Goal: Use online tool/utility: Utilize a website feature to perform a specific function

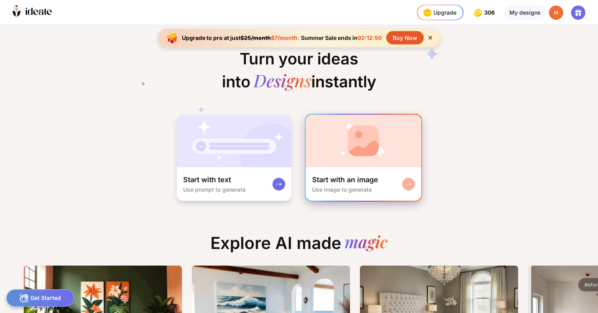
click at [369, 149] on img at bounding box center [363, 141] width 115 height 53
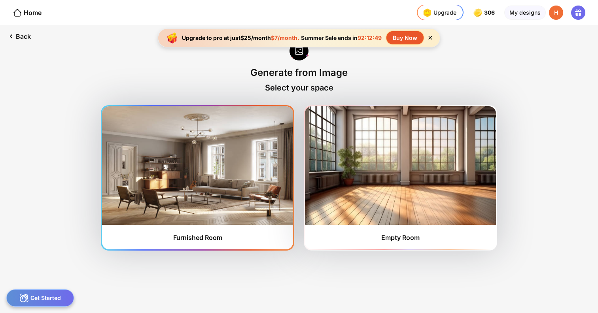
click at [262, 158] on img at bounding box center [197, 165] width 191 height 119
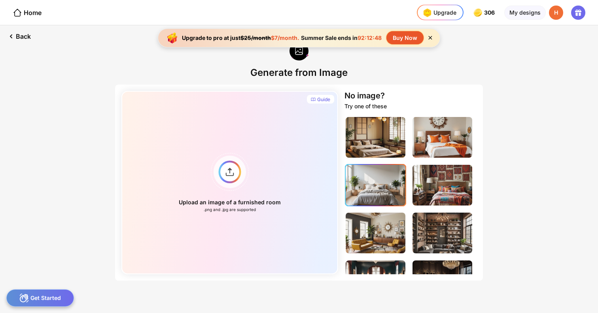
click at [379, 180] on img at bounding box center [375, 185] width 60 height 41
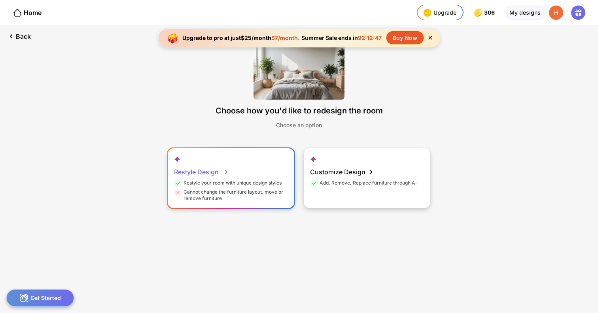
click at [253, 164] on div "Restyle Design Restyle your room with unique design styles Cannot change the fu…" at bounding box center [231, 178] width 126 height 60
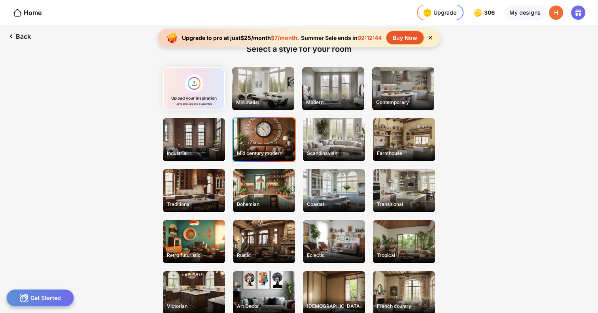
click at [264, 126] on div "Mid century modern" at bounding box center [264, 139] width 62 height 43
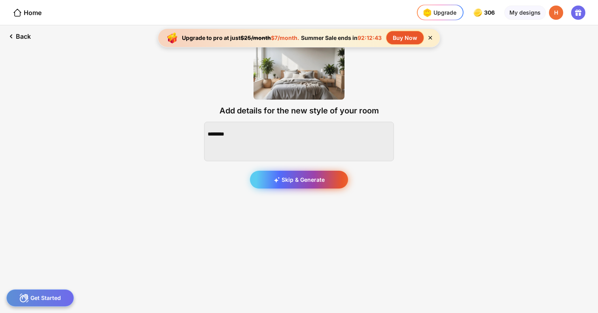
click at [296, 177] on div "Skip & Generate" at bounding box center [299, 180] width 98 height 18
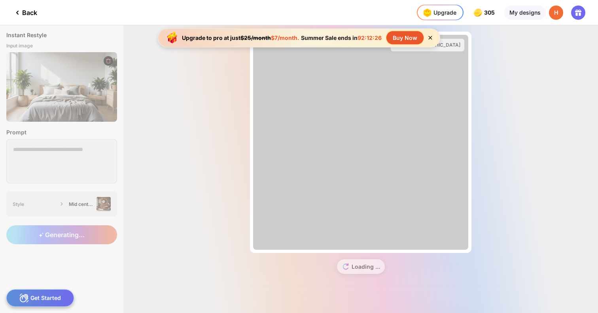
click at [430, 35] on icon at bounding box center [430, 37] width 7 height 7
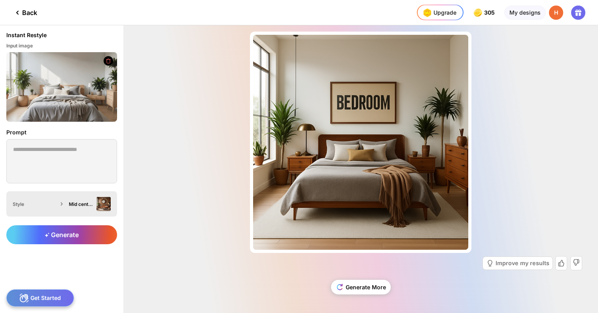
click at [87, 202] on div "Mid century modern" at bounding box center [81, 204] width 25 height 6
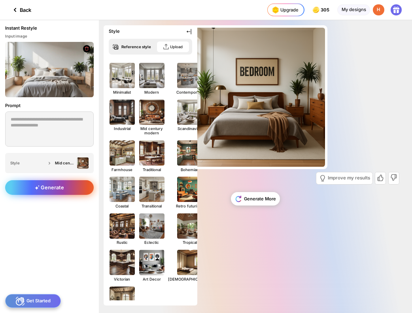
click at [60, 185] on span "Generate" at bounding box center [49, 188] width 29 height 6
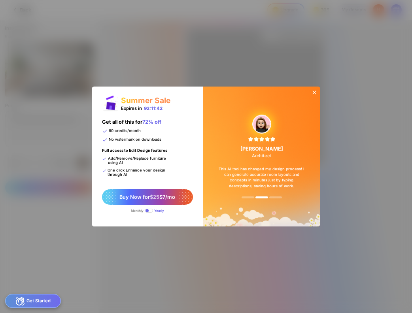
click at [314, 87] on div at bounding box center [314, 93] width 11 height 13
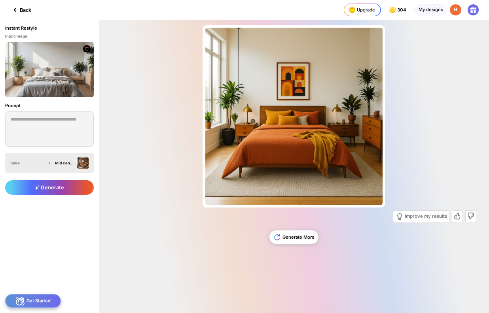
click at [73, 159] on div "Mid century modern" at bounding box center [71, 162] width 36 height 11
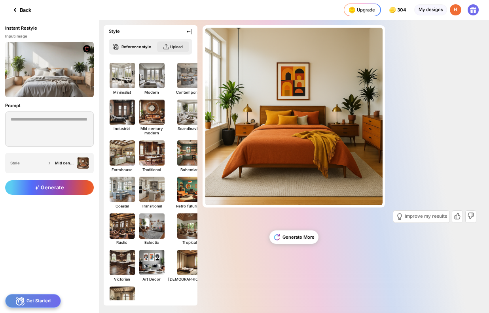
click at [175, 47] on div "Upload" at bounding box center [176, 47] width 13 height 4
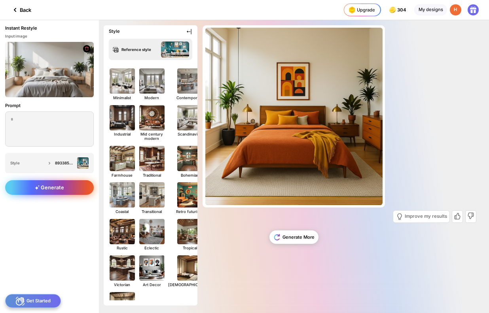
click at [83, 194] on div "Generate" at bounding box center [49, 187] width 89 height 15
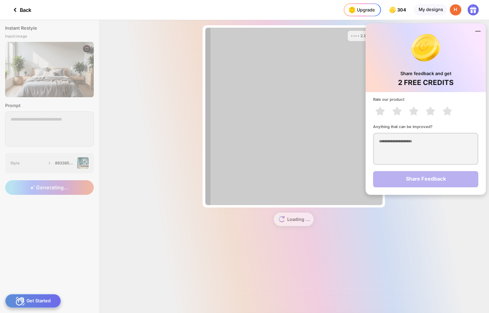
click at [476, 31] on icon at bounding box center [477, 31] width 5 height 0
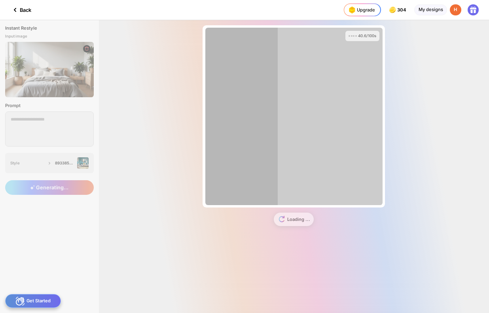
click at [452, 75] on div "40.6/100s Almost there... Edit Design Loading ..." at bounding box center [294, 166] width 390 height 293
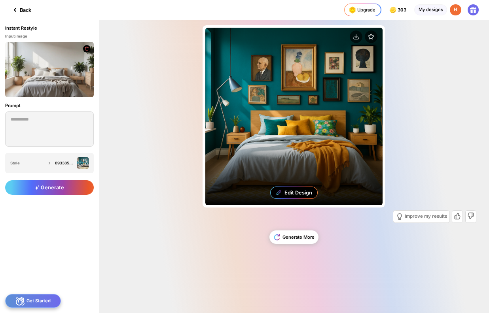
click at [317, 94] on div "Edit Design" at bounding box center [293, 116] width 177 height 177
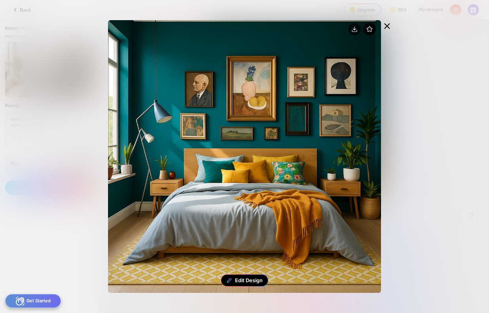
click at [369, 27] on icon at bounding box center [369, 29] width 13 height 13
click at [387, 26] on icon at bounding box center [386, 26] width 5 height 5
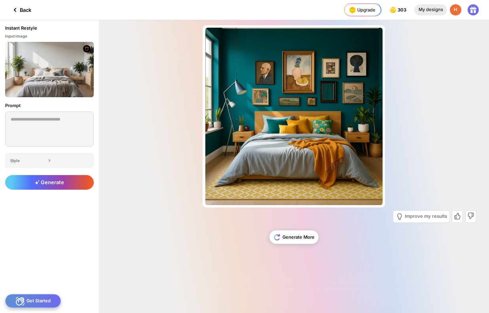
click at [425, 13] on div "My designs" at bounding box center [430, 9] width 33 height 11
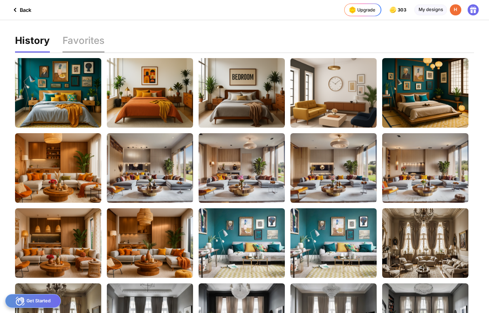
click at [75, 43] on div "Favorites" at bounding box center [83, 44] width 42 height 17
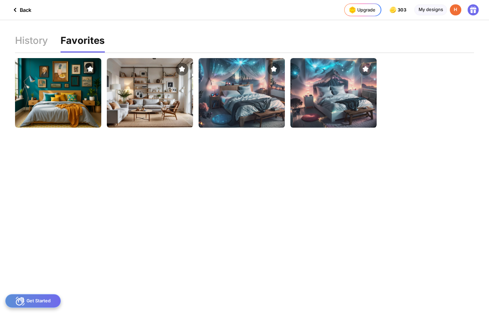
click at [227, 89] on img at bounding box center [241, 93] width 95 height 77
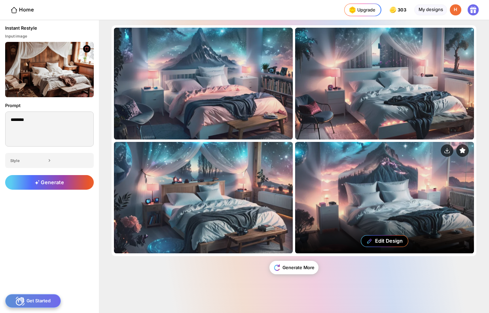
click at [342, 207] on div "Edit Design" at bounding box center [384, 197] width 179 height 111
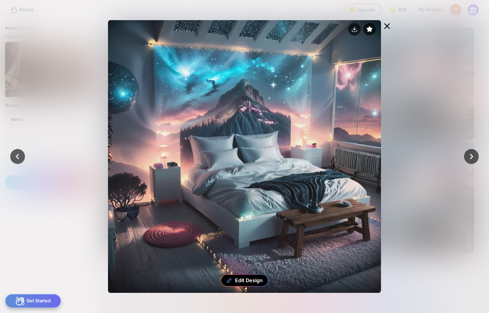
click at [390, 27] on icon at bounding box center [386, 25] width 9 height 9
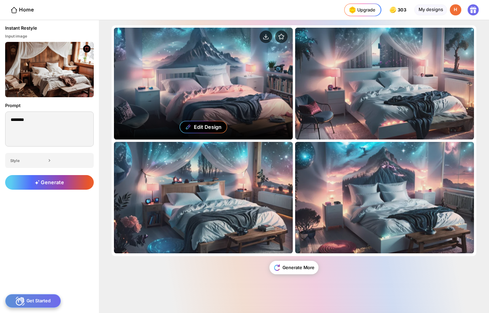
click at [261, 106] on div "Edit Design" at bounding box center [203, 83] width 179 height 111
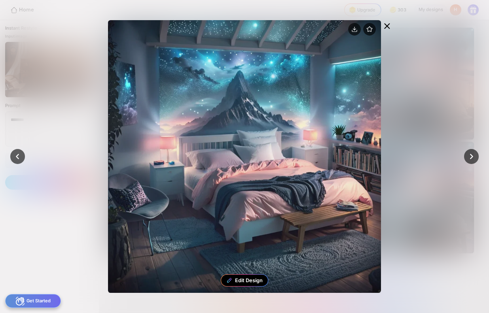
click at [386, 26] on icon at bounding box center [386, 26] width 5 height 5
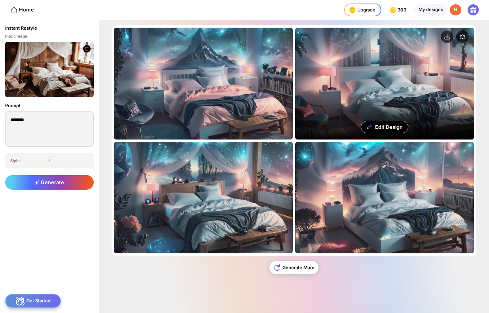
click at [383, 101] on div "Edit Design" at bounding box center [384, 83] width 179 height 111
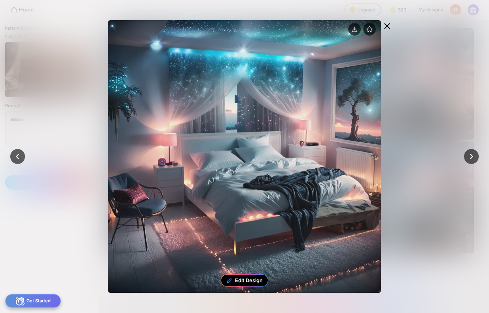
click at [387, 24] on icon at bounding box center [386, 25] width 9 height 9
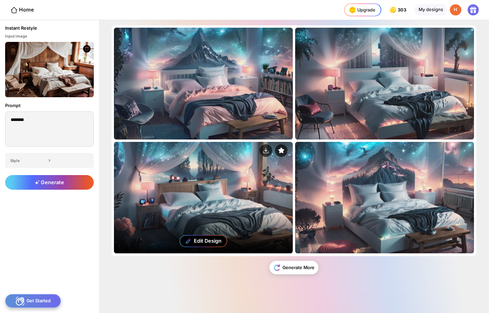
click at [248, 190] on div "Edit Design" at bounding box center [203, 197] width 179 height 111
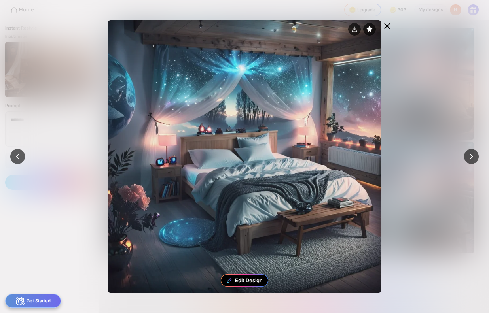
click at [388, 28] on icon at bounding box center [386, 26] width 5 height 5
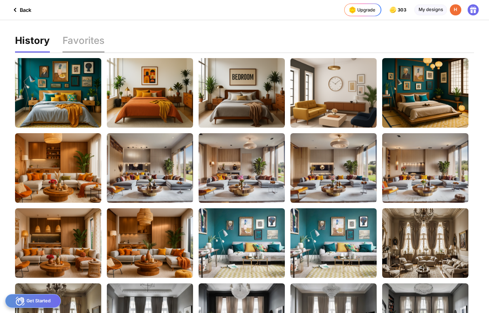
click at [92, 37] on div "Favorites" at bounding box center [83, 44] width 42 height 17
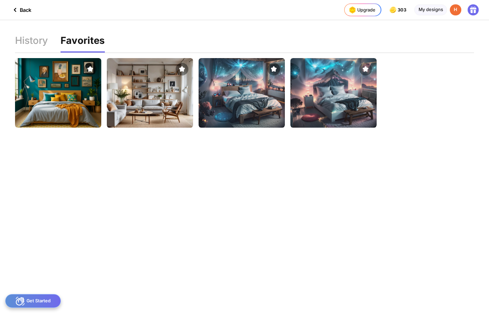
click at [136, 97] on img at bounding box center [149, 93] width 95 height 77
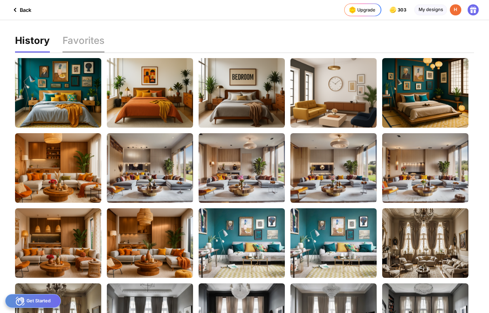
click at [99, 45] on div "Favorites" at bounding box center [83, 44] width 42 height 17
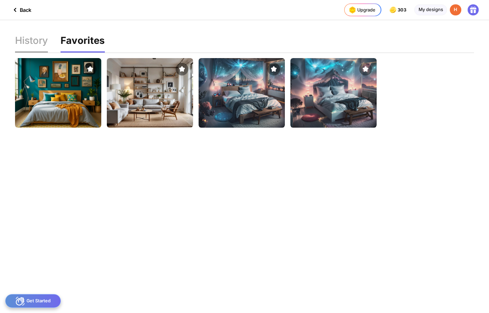
click at [60, 38] on div "History" at bounding box center [82, 44] width 44 height 17
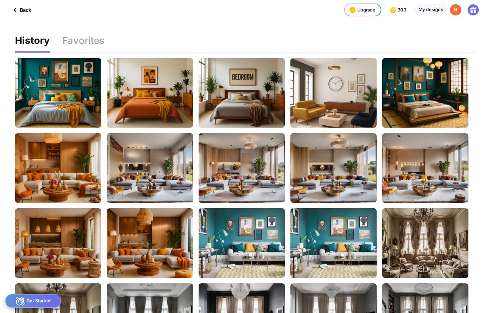
click at [25, 13] on div "Back" at bounding box center [20, 9] width 21 height 9
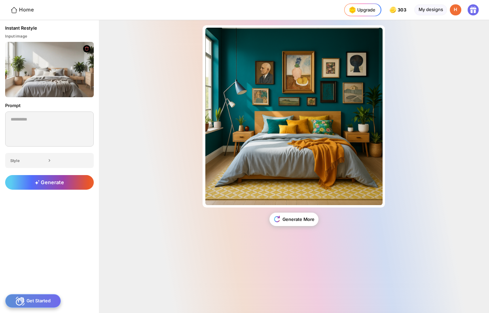
click at [25, 12] on div "Home" at bounding box center [22, 10] width 24 height 8
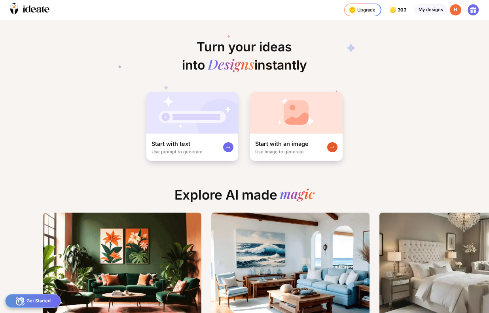
scroll to position [0, 7]
